Goal: Complete application form

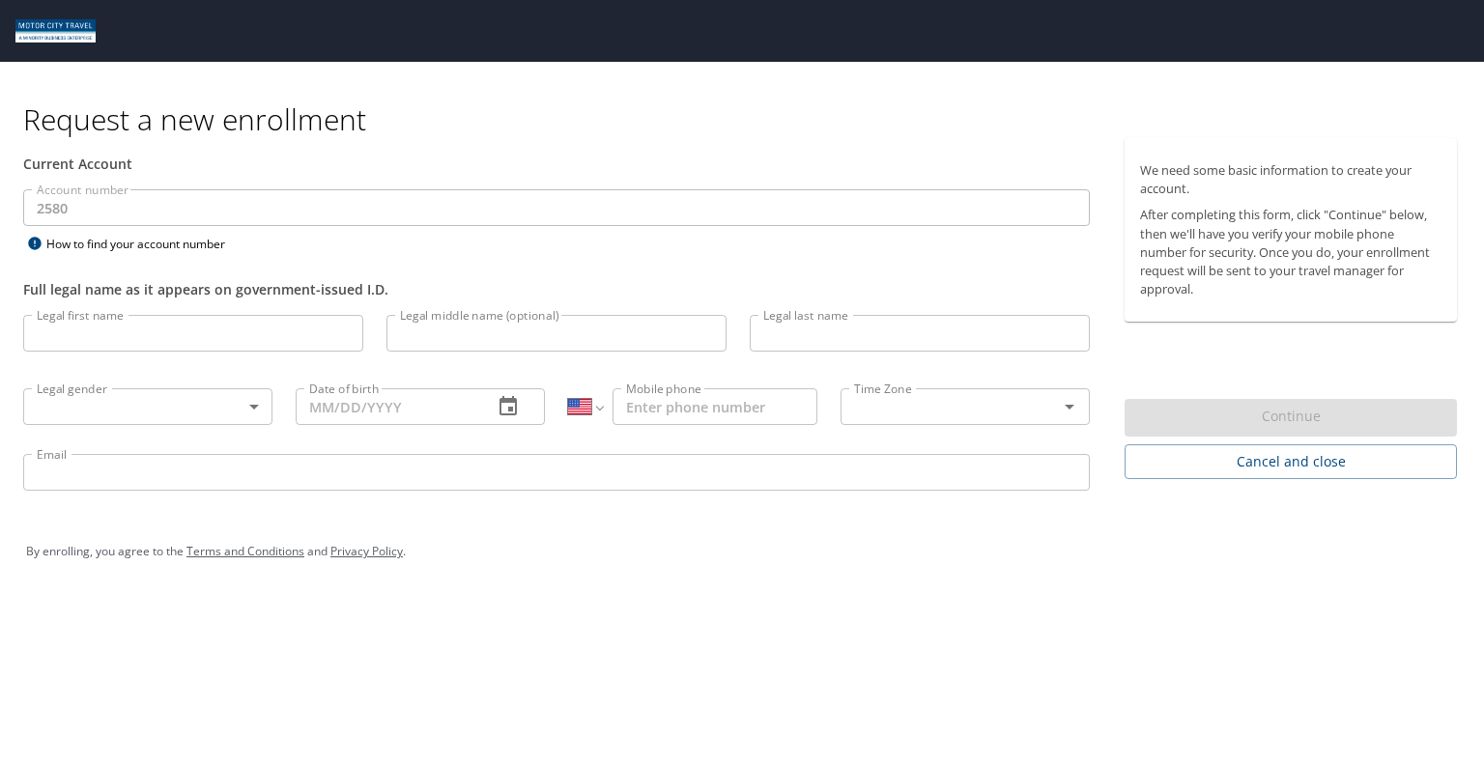
select select "US"
click at [151, 343] on input "Legal first name" at bounding box center [193, 333] width 340 height 37
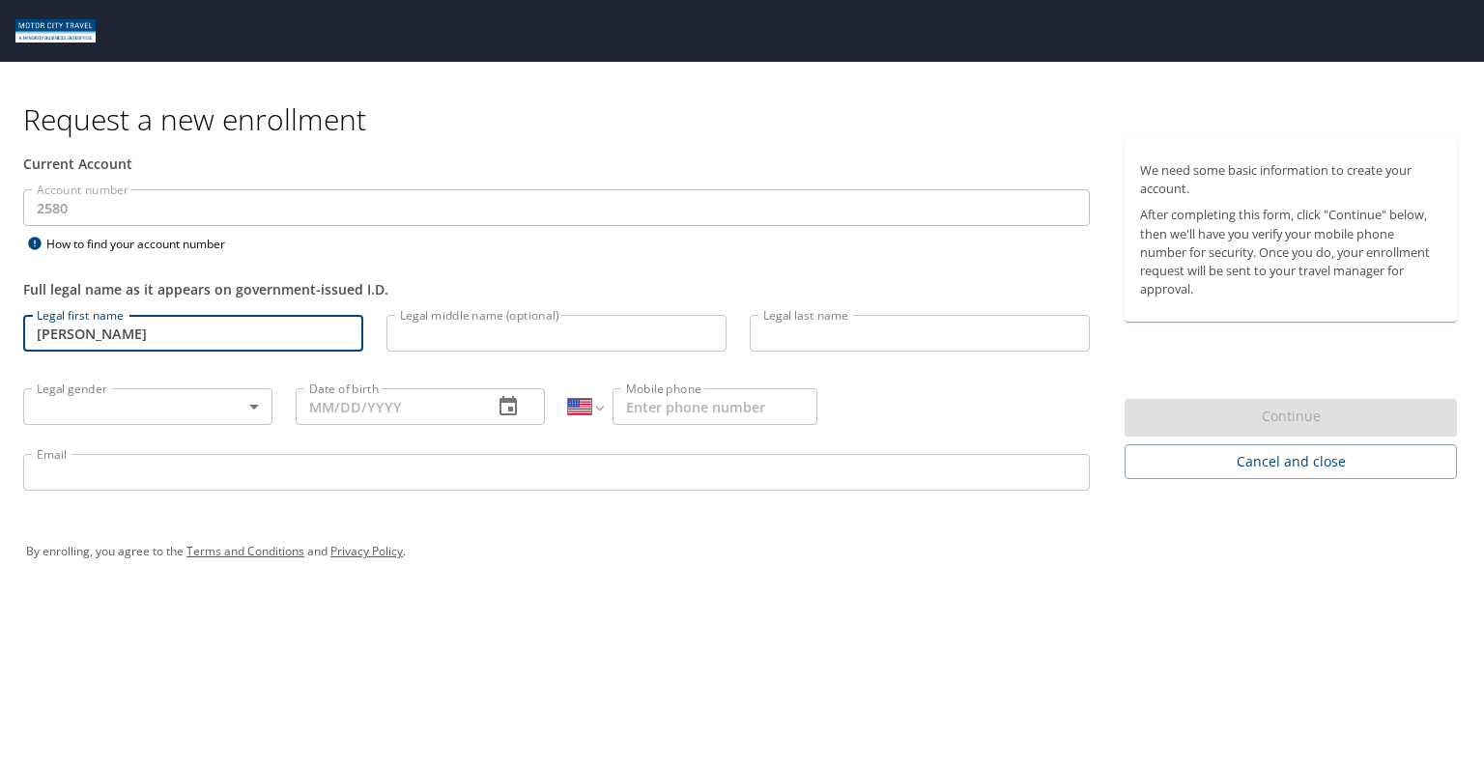
type input "[PERSON_NAME]"
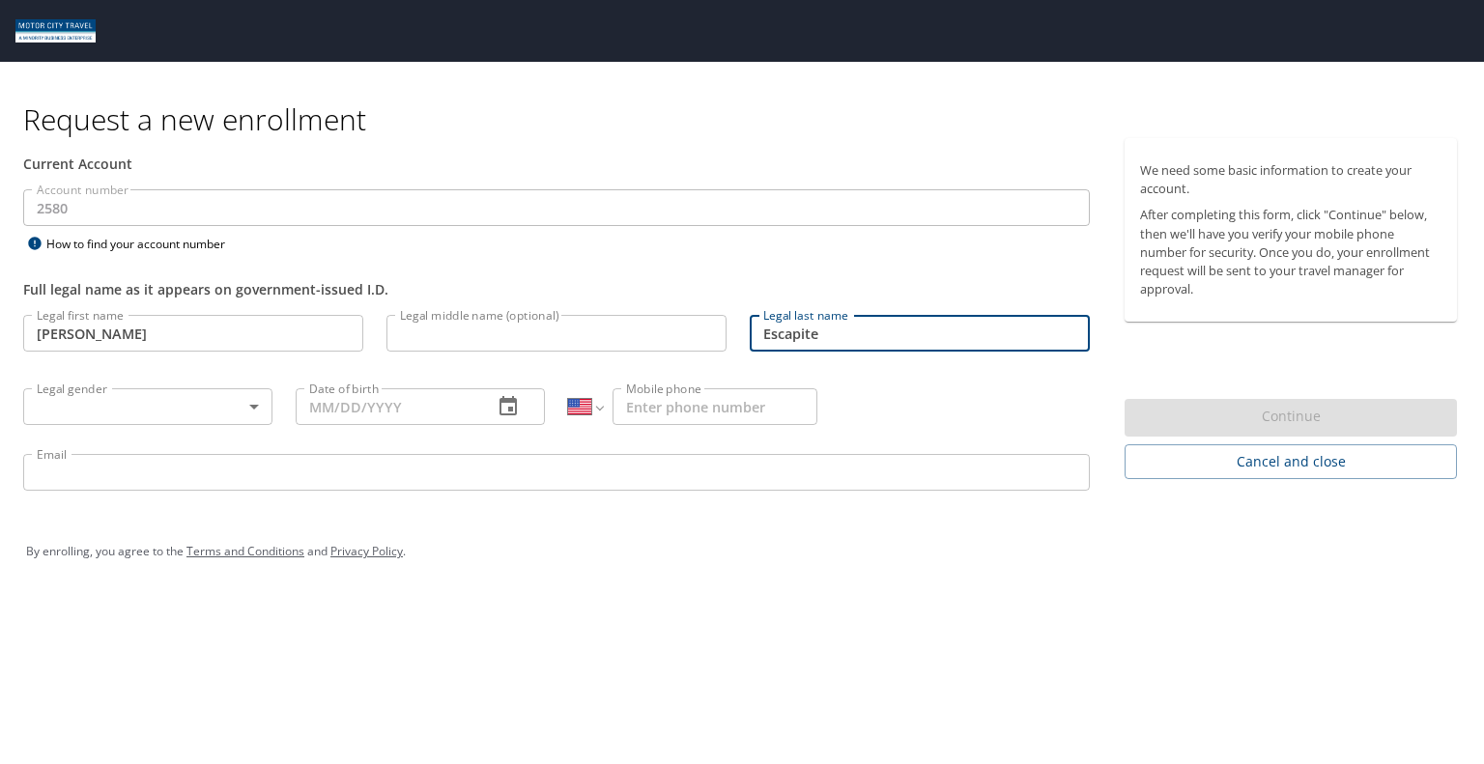
type input "Escapite"
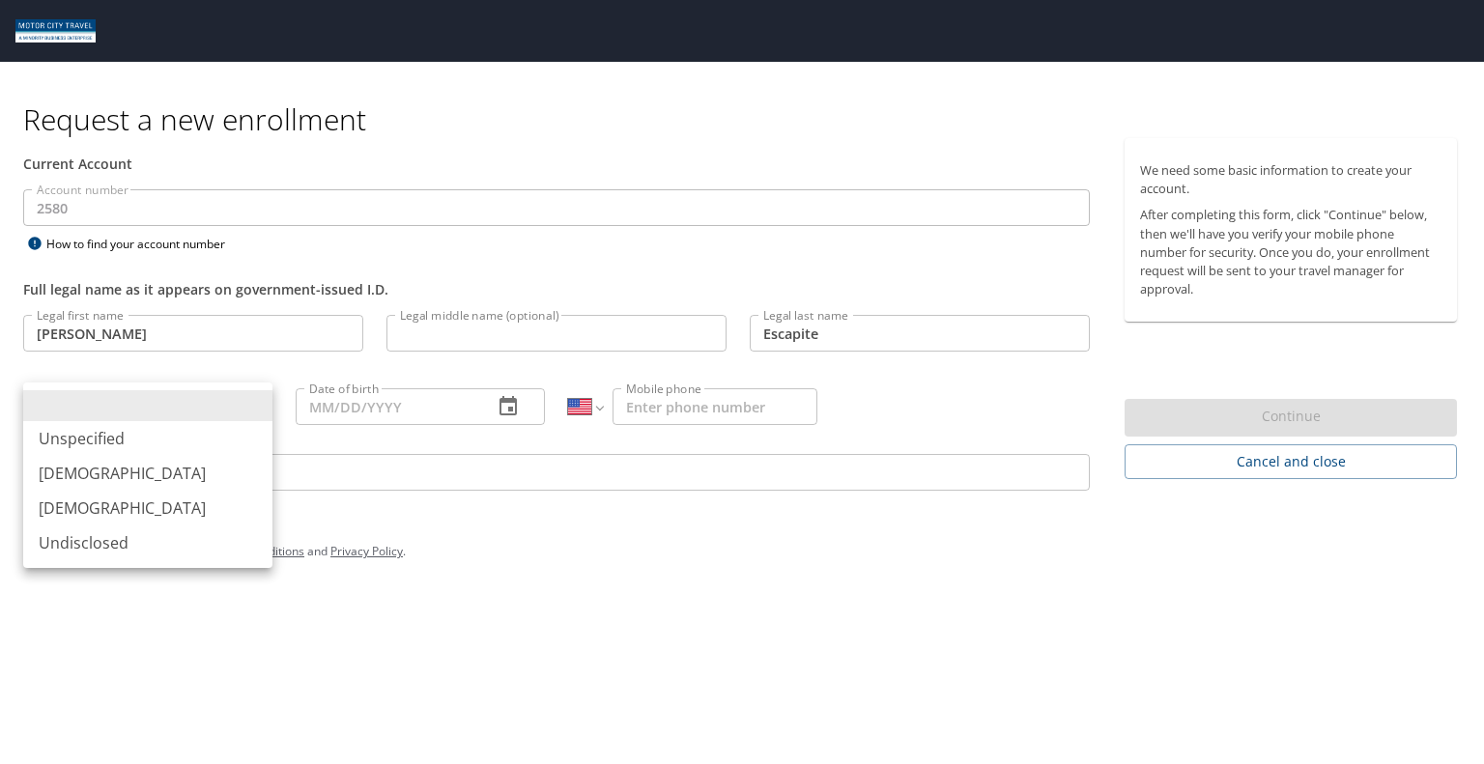
click at [162, 405] on body "Request a new enrollment Current Account Account number 2580 Account number How…" at bounding box center [742, 382] width 1484 height 764
click at [93, 477] on li "[DEMOGRAPHIC_DATA]" at bounding box center [147, 473] width 249 height 35
type input "[DEMOGRAPHIC_DATA]"
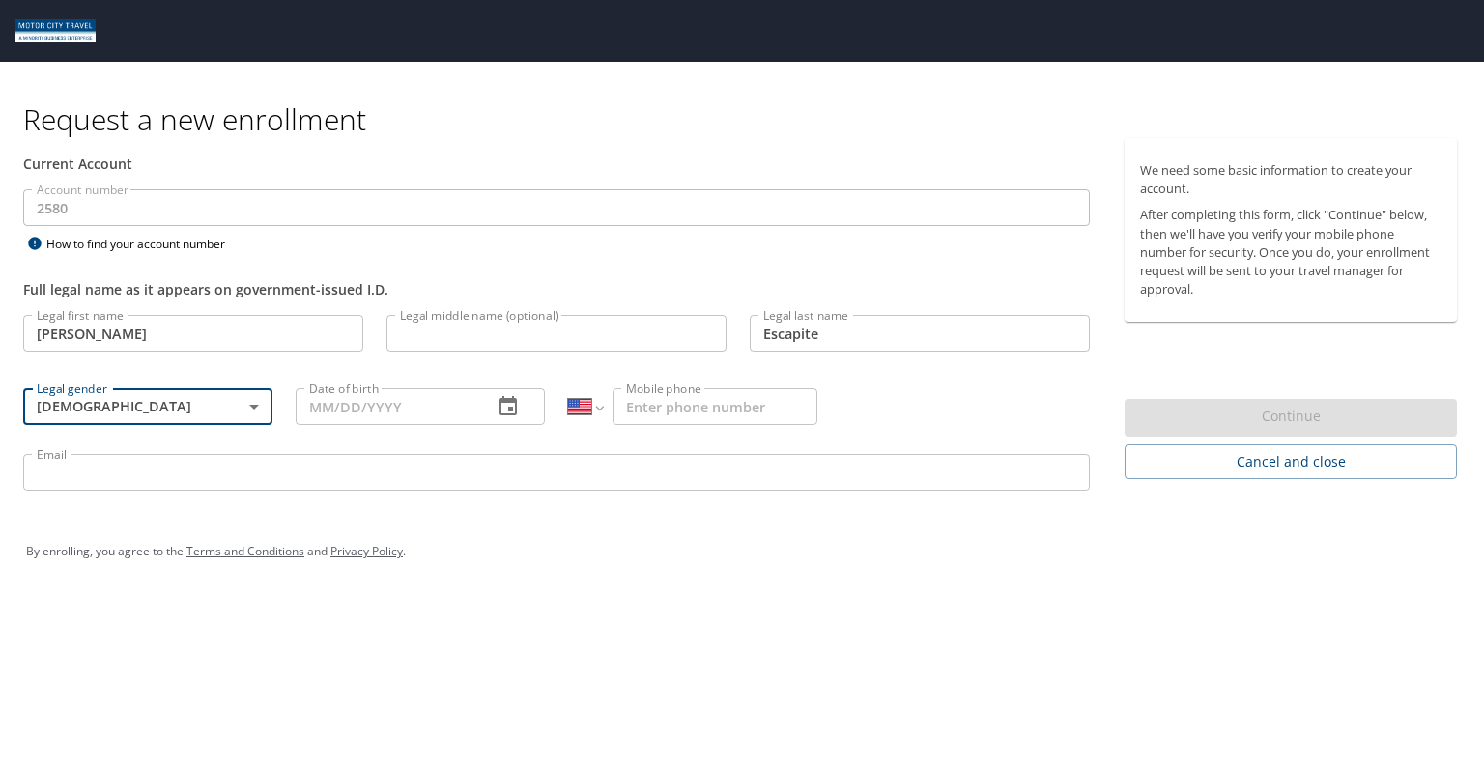
click at [516, 403] on icon "button" at bounding box center [507, 405] width 17 height 19
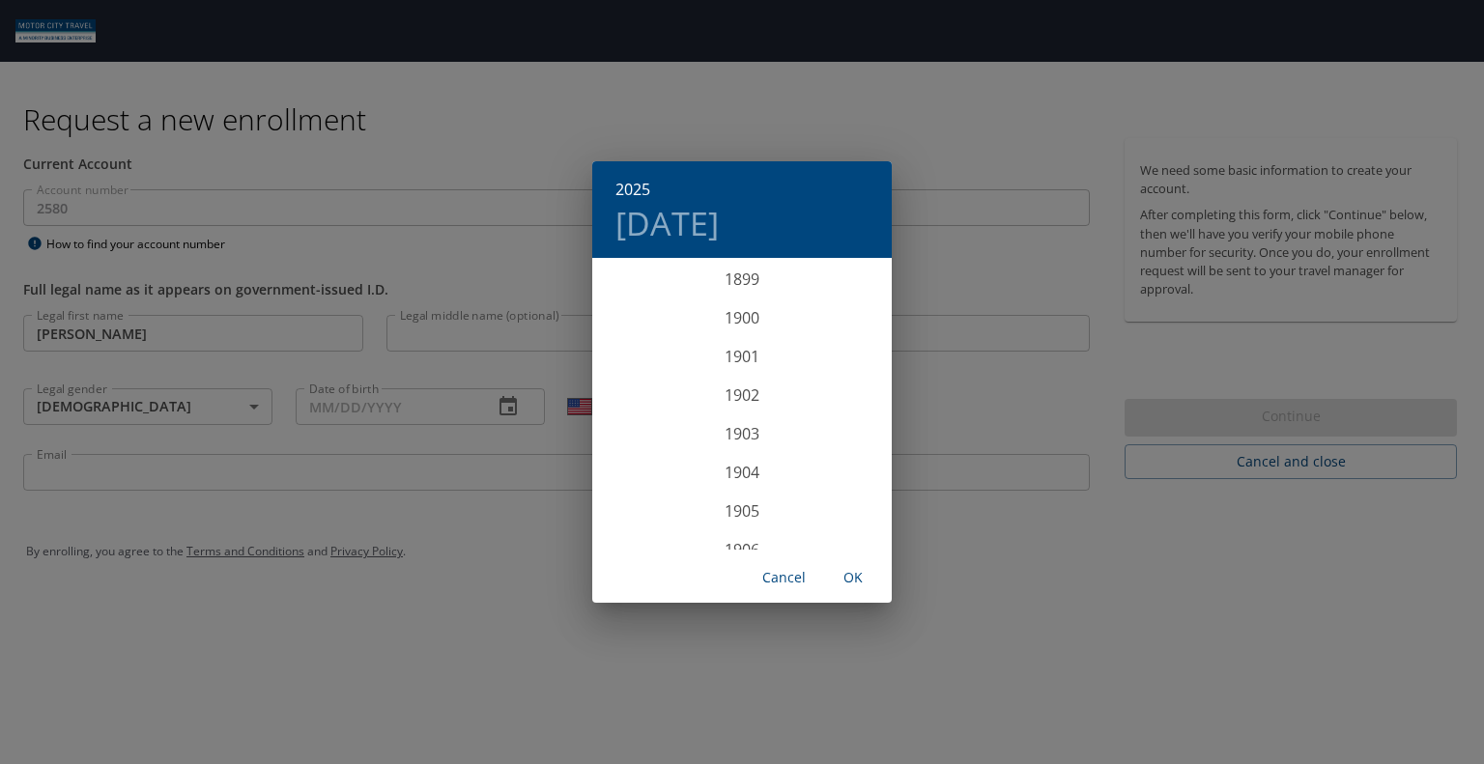
scroll to position [4753, 0]
drag, startPoint x: 431, startPoint y: 463, endPoint x: 600, endPoint y: 496, distance: 172.2
click at [435, 463] on div "2025 [DATE] 1900 1901 1902 1903 1904 1905 1906 1907 1908 1909 1910 1911 1912 19…" at bounding box center [742, 382] width 1484 height 764
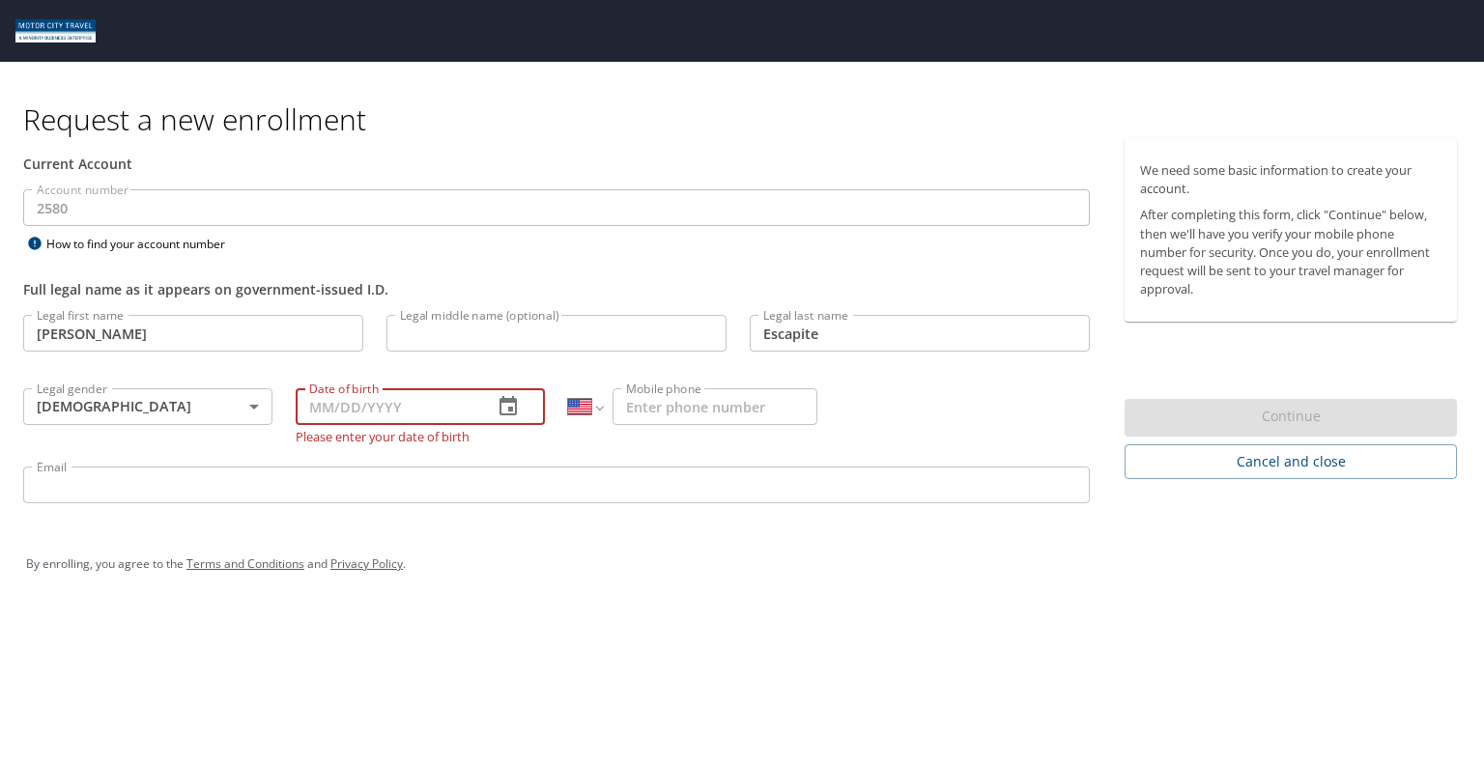
click at [315, 406] on input "Date of birth" at bounding box center [387, 406] width 182 height 37
type input "[DATE]"
click at [510, 412] on icon "button" at bounding box center [508, 406] width 23 height 23
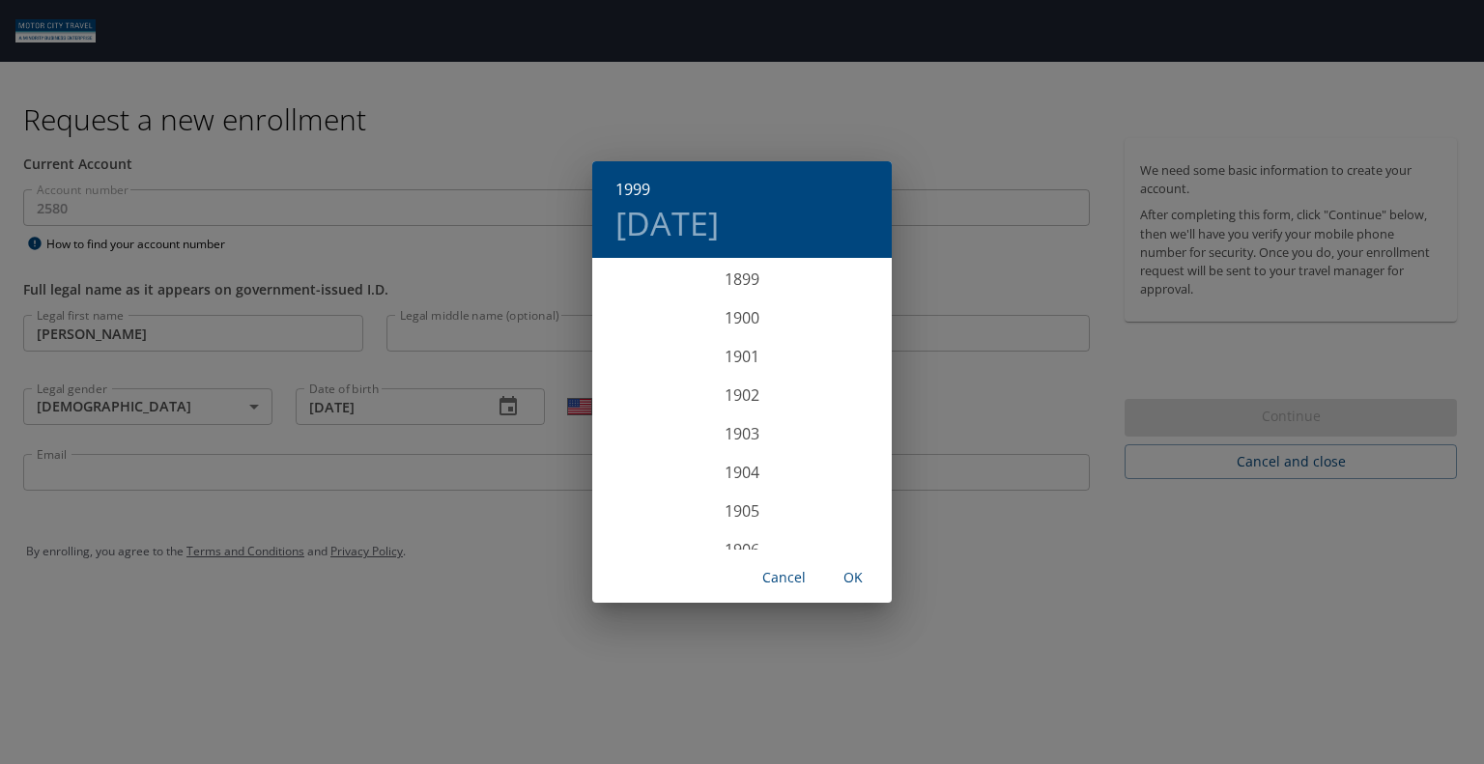
scroll to position [3748, 0]
click at [868, 574] on span "OK" at bounding box center [853, 578] width 46 height 24
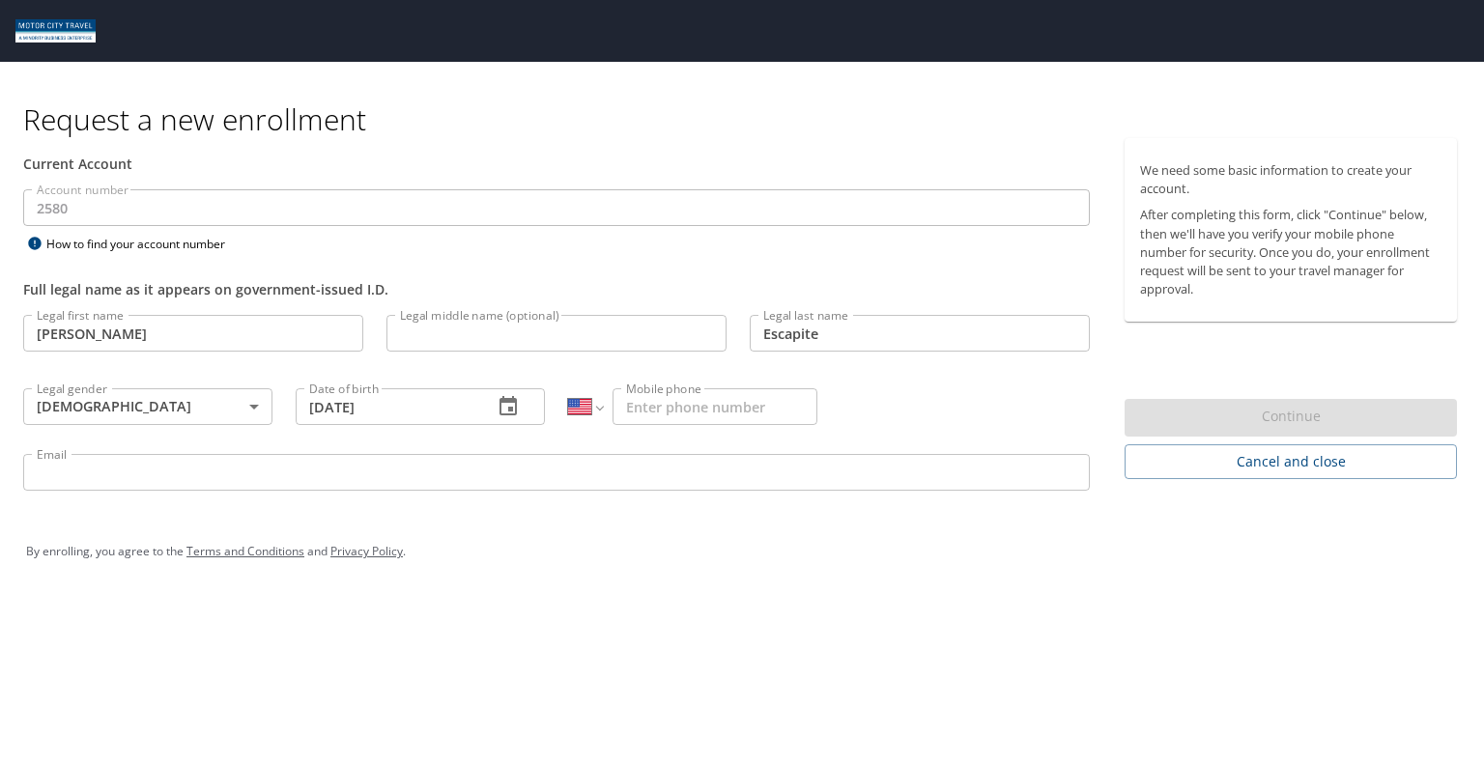
click at [742, 410] on input "Mobile phone" at bounding box center [714, 406] width 205 height 37
type input "[PHONE_NUMBER]"
